Goal: Information Seeking & Learning: Learn about a topic

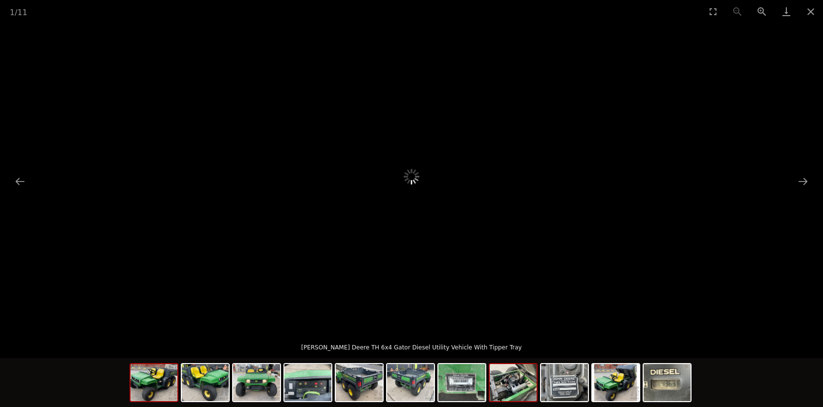
click at [518, 384] on img at bounding box center [513, 382] width 47 height 37
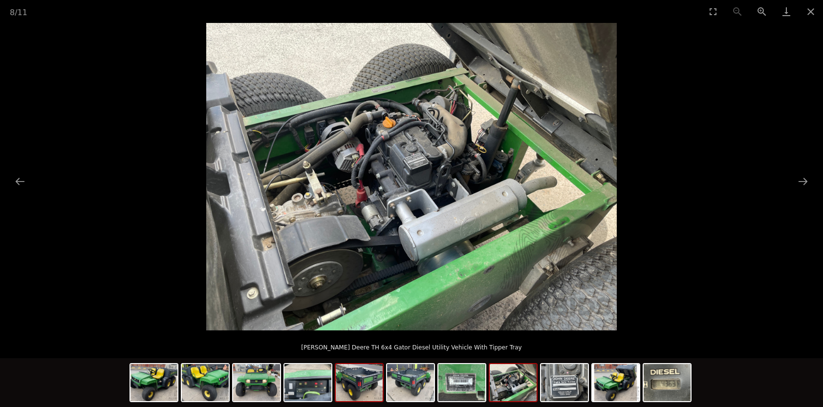
click at [371, 383] on img at bounding box center [359, 382] width 47 height 37
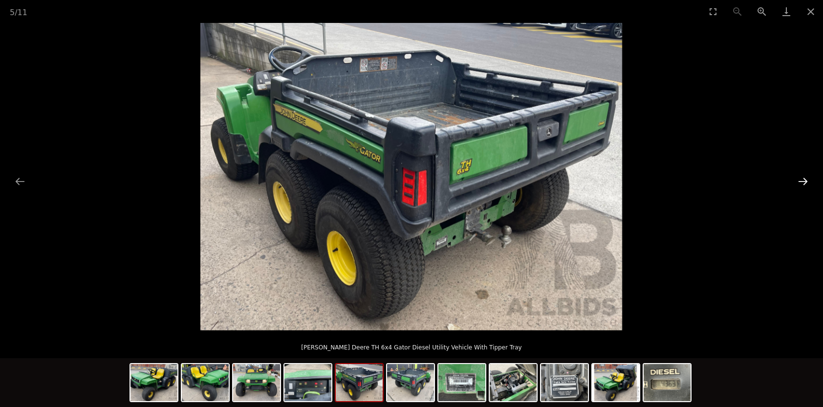
click at [801, 179] on button "Next slide" at bounding box center [802, 181] width 21 height 19
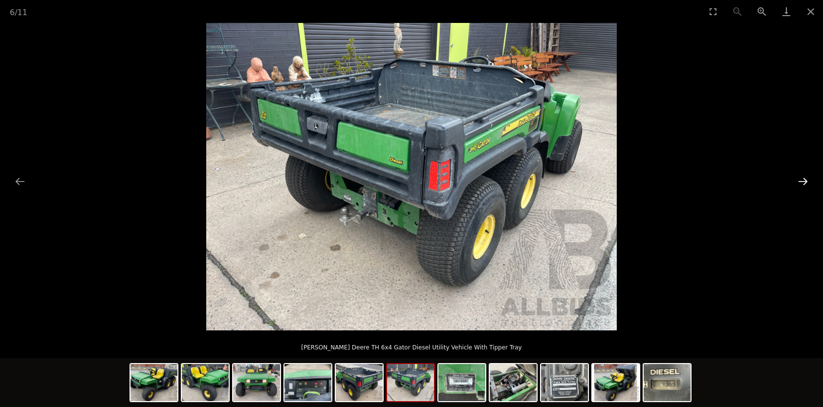
click at [801, 179] on button "Next slide" at bounding box center [802, 181] width 21 height 19
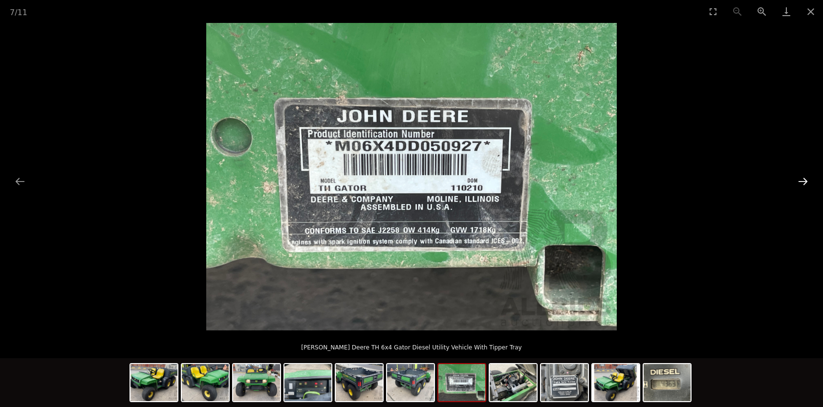
click at [801, 179] on button "Next slide" at bounding box center [802, 181] width 21 height 19
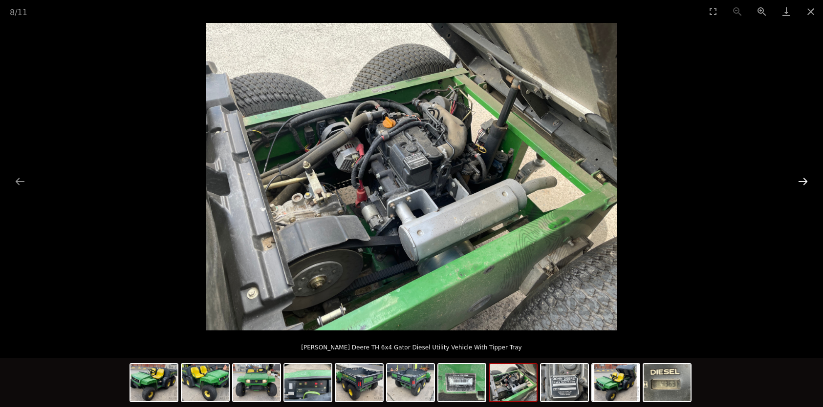
click at [801, 179] on button "Next slide" at bounding box center [802, 181] width 21 height 19
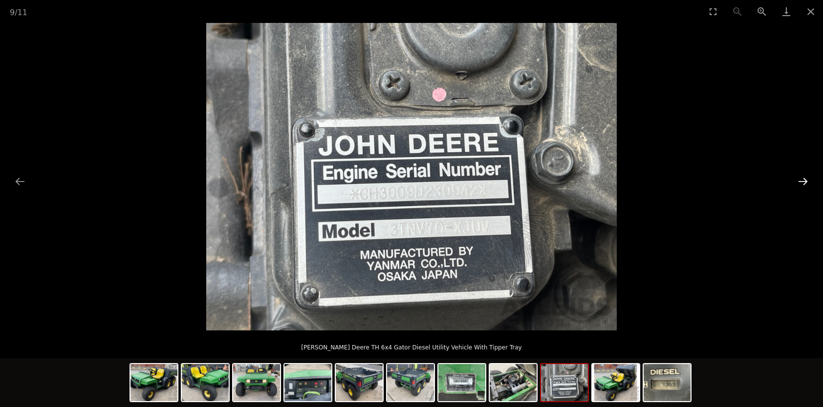
click at [801, 179] on button "Next slide" at bounding box center [802, 181] width 21 height 19
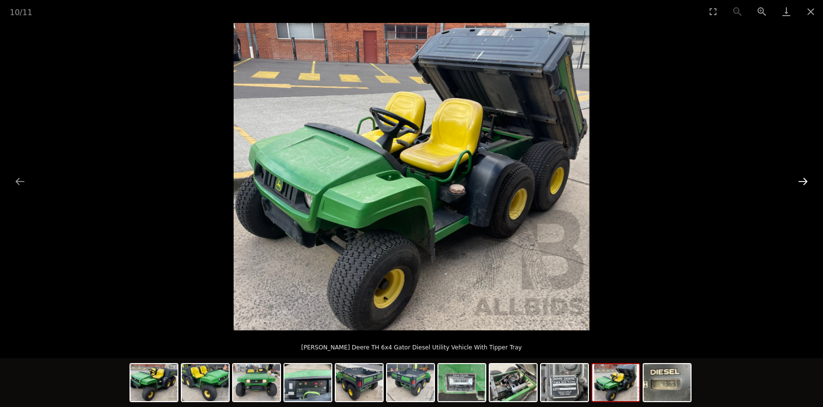
click at [801, 179] on button "Next slide" at bounding box center [802, 181] width 21 height 19
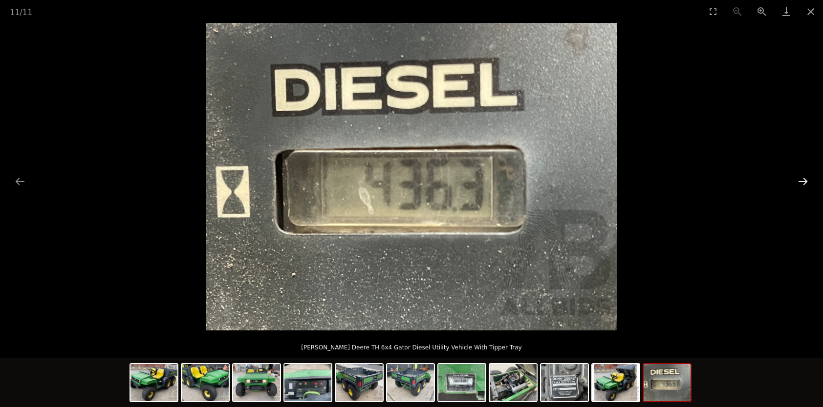
click at [801, 179] on button "Next slide" at bounding box center [802, 181] width 21 height 19
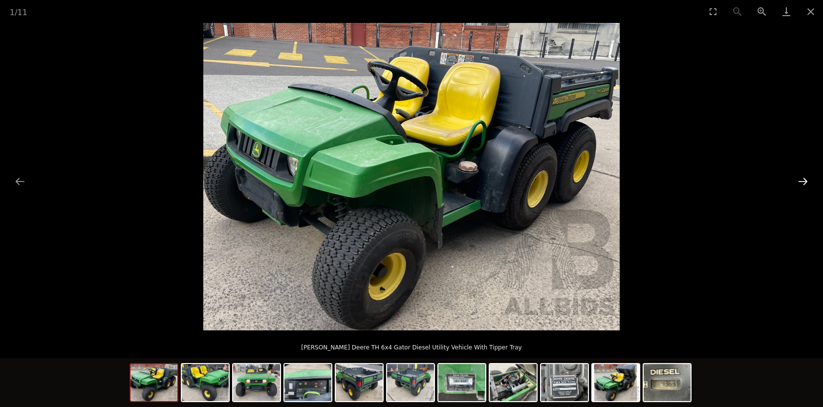
click at [801, 179] on button "Next slide" at bounding box center [802, 181] width 21 height 19
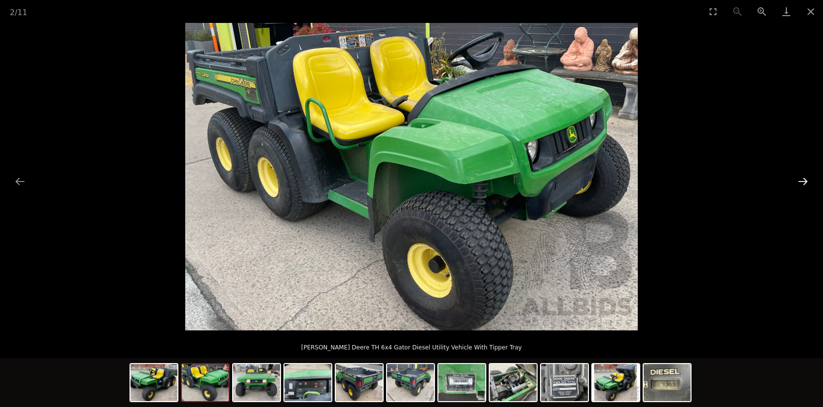
click at [801, 179] on button "Next slide" at bounding box center [802, 181] width 21 height 19
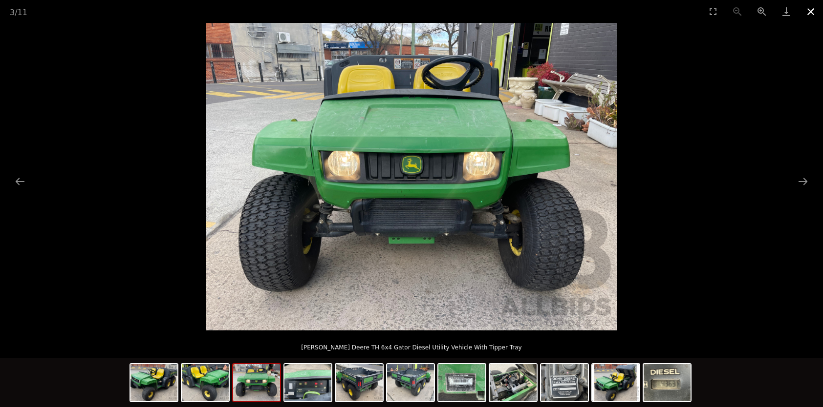
click at [807, 10] on button "Close gallery" at bounding box center [810, 11] width 24 height 23
